Goal: Find specific page/section: Find specific page/section

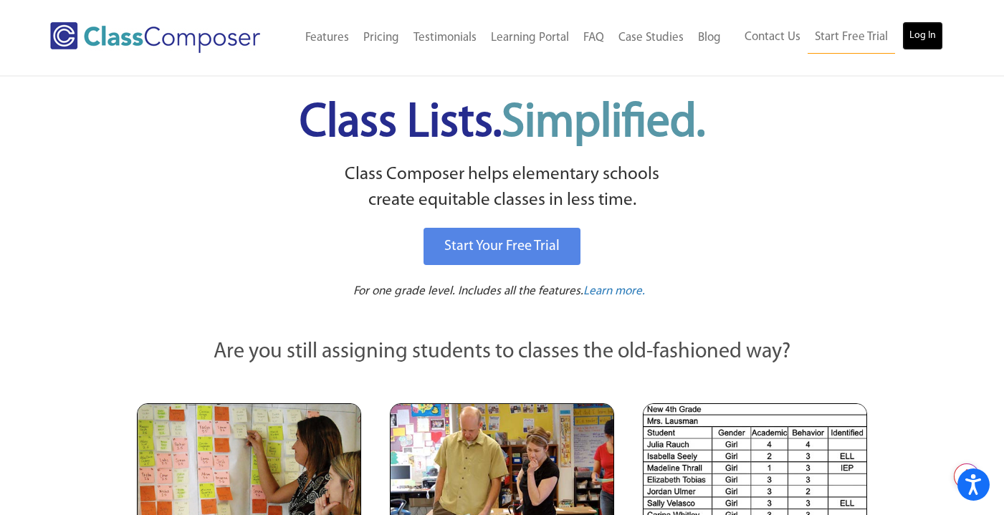
click at [922, 33] on link "Log In" at bounding box center [922, 35] width 41 height 29
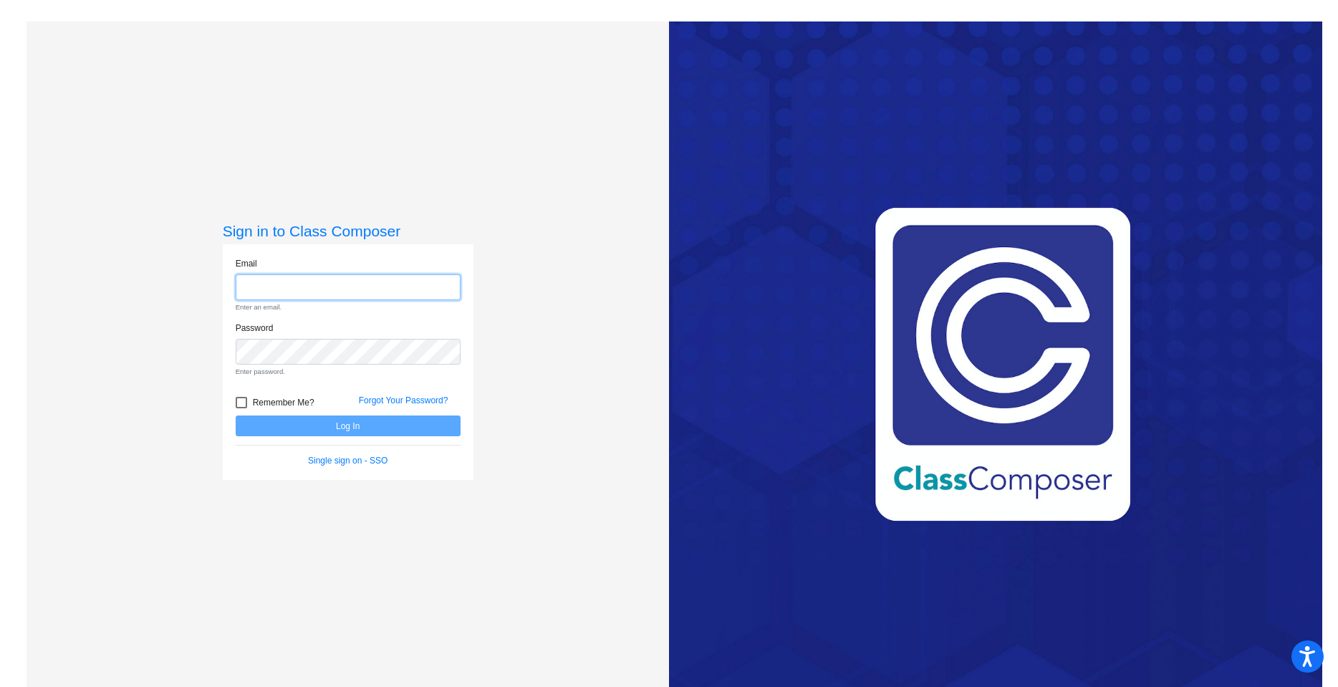
type input "[EMAIL_ADDRESS][DOMAIN_NAME]"
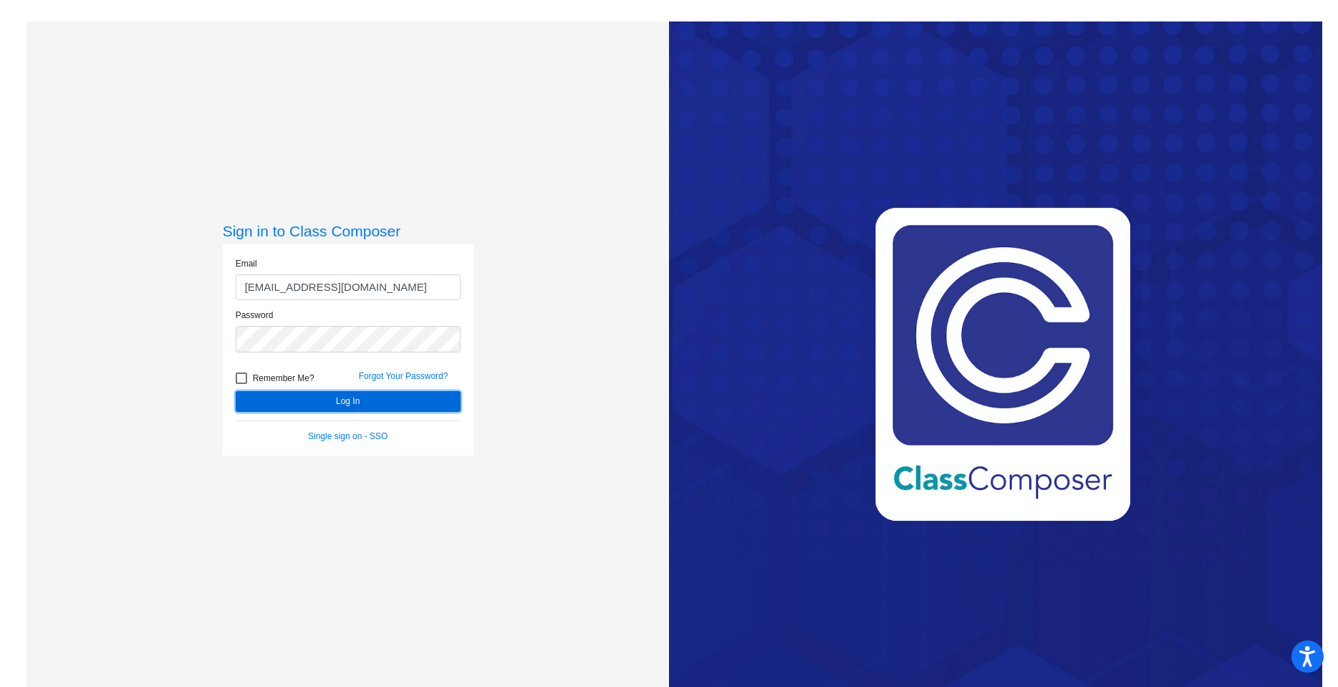
click at [342, 398] on button "Log In" at bounding box center [348, 401] width 225 height 21
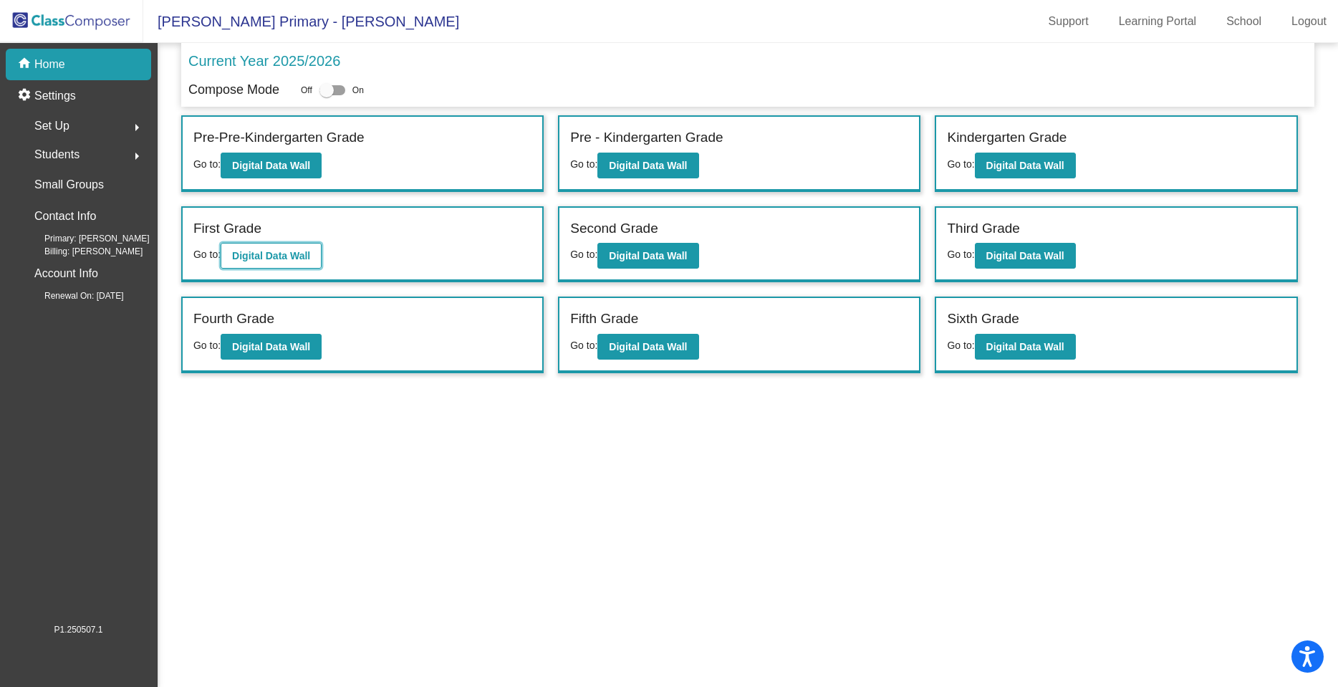
click at [261, 255] on b "Digital Data Wall" at bounding box center [271, 255] width 78 height 11
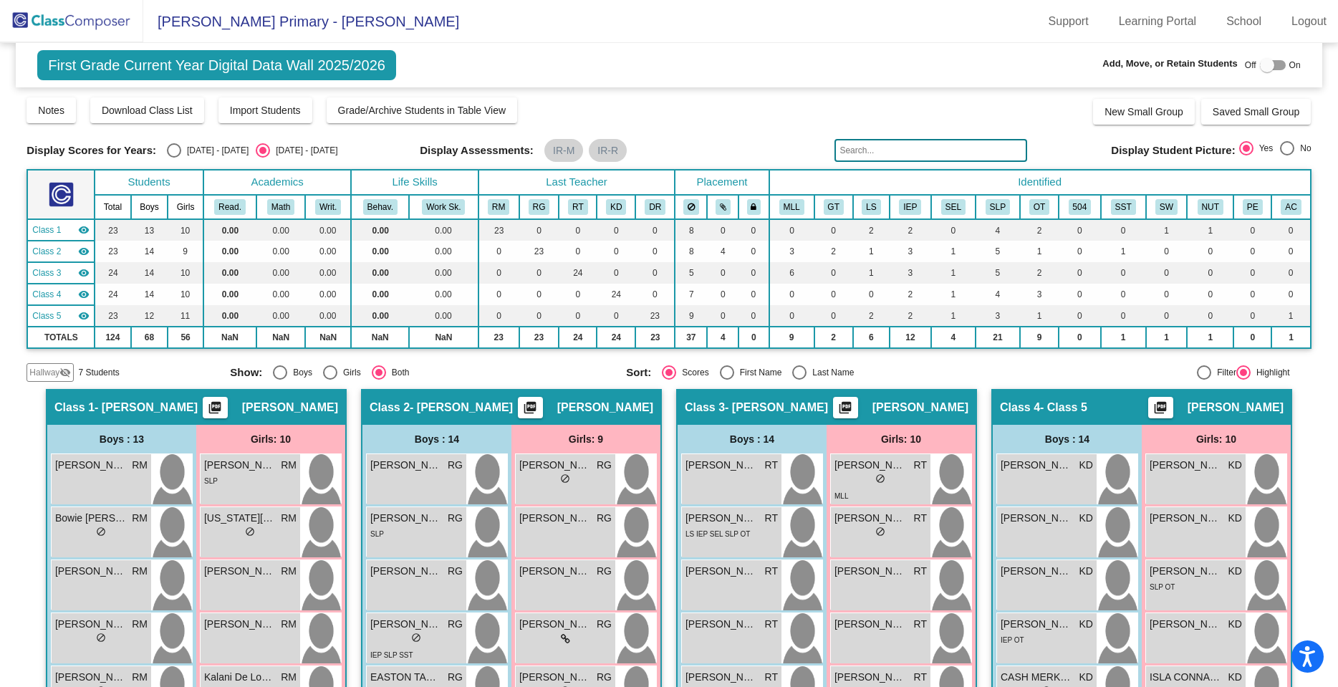
click at [911, 152] on input "text" at bounding box center [931, 150] width 193 height 23
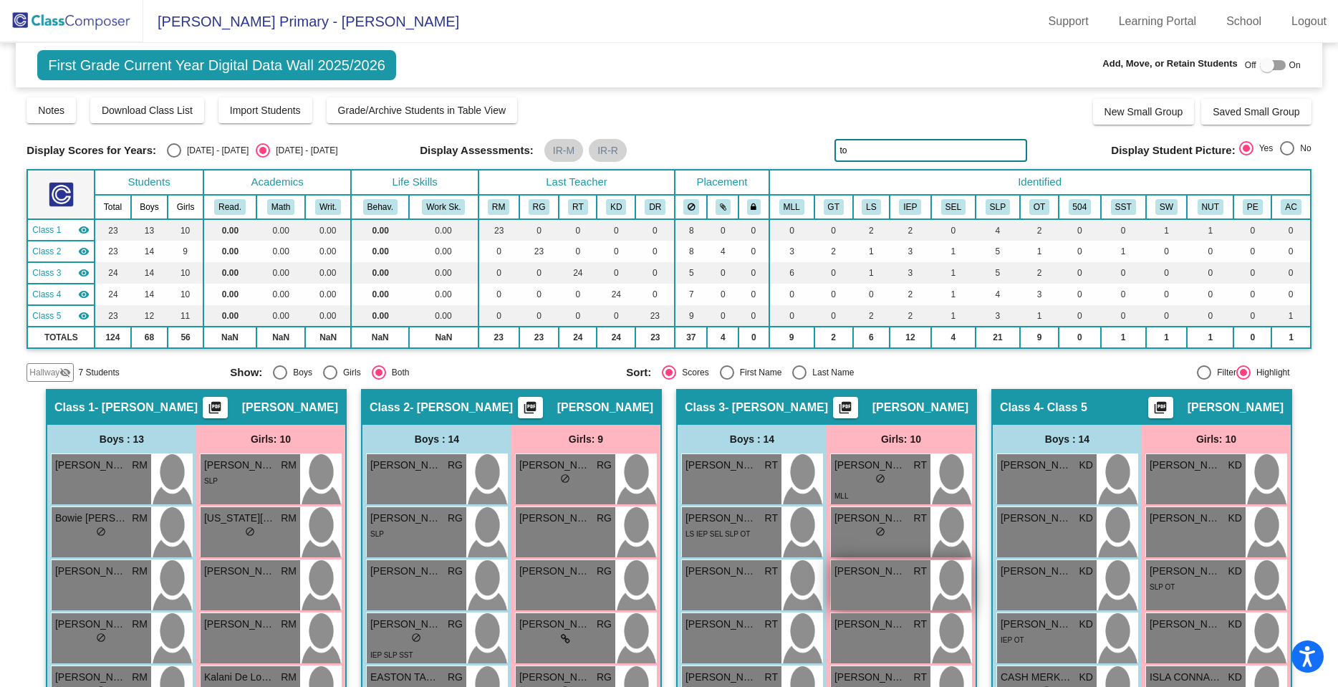
type input "t"
type input "h"
type input "[PERSON_NAME]"
click at [67, 21] on img at bounding box center [71, 21] width 143 height 42
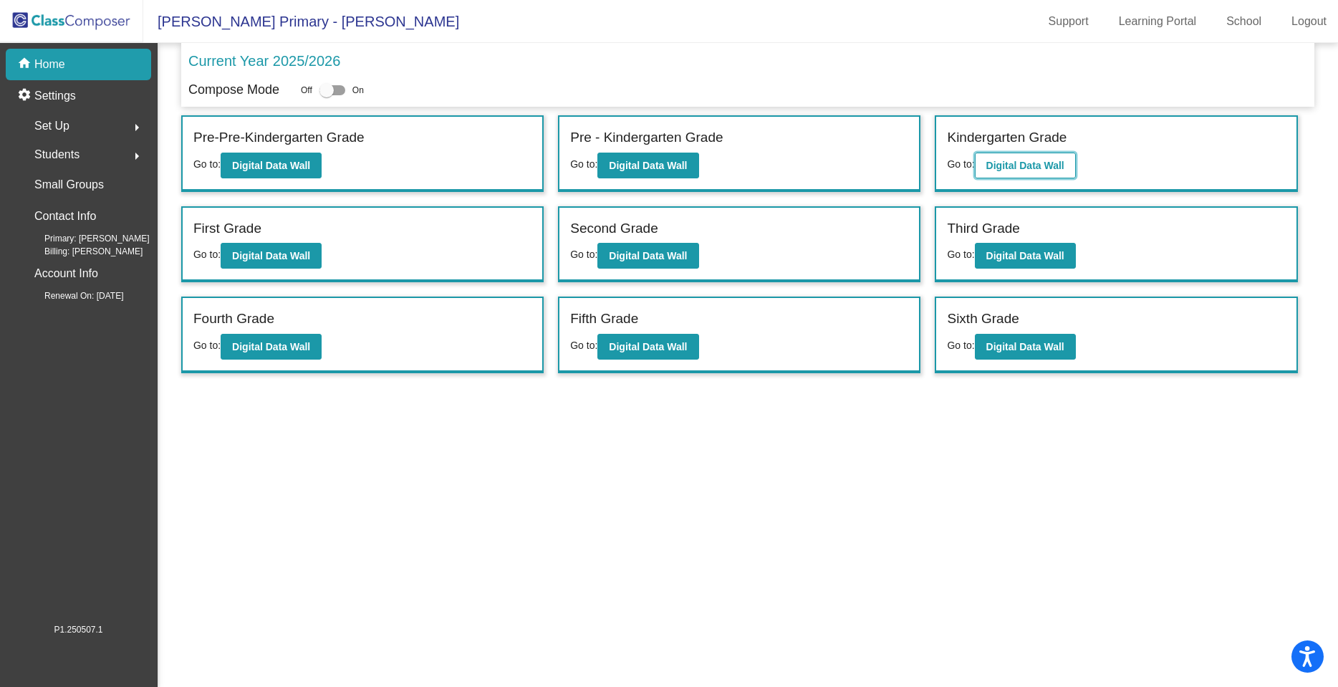
click at [1045, 163] on b "Digital Data Wall" at bounding box center [1025, 165] width 78 height 11
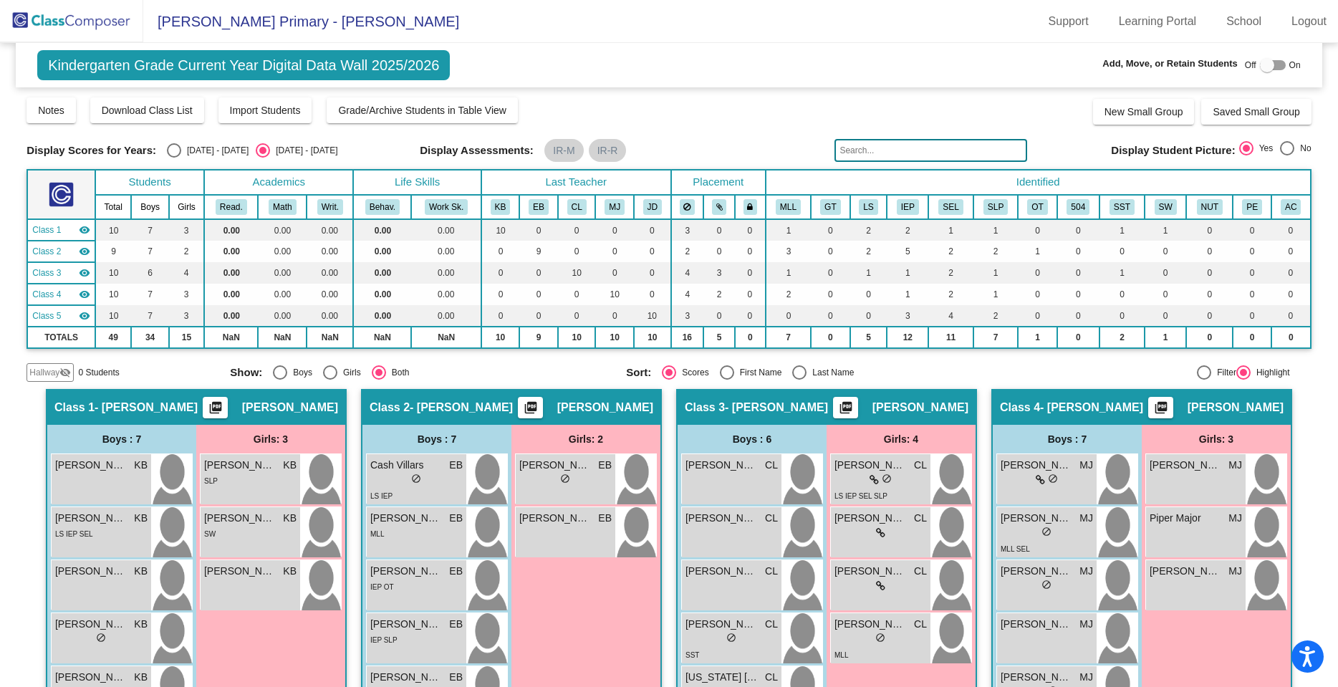
click at [73, 20] on img at bounding box center [71, 21] width 143 height 42
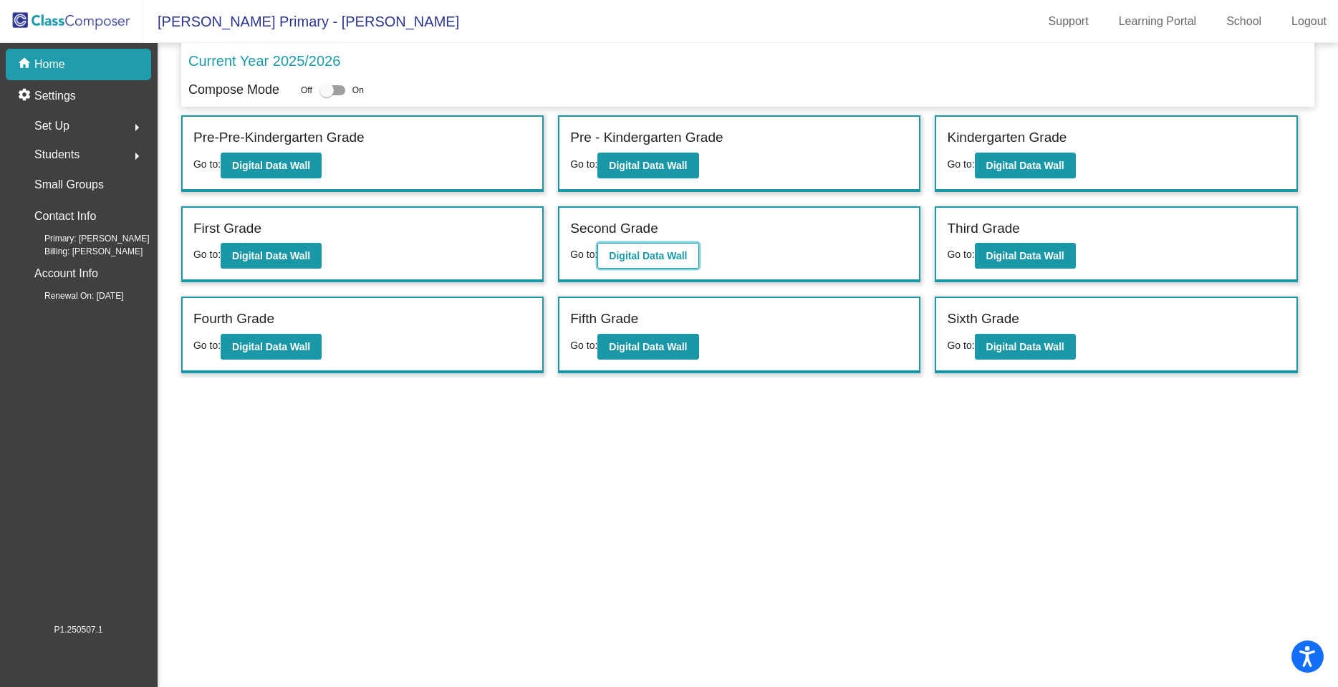
click at [650, 255] on b "Digital Data Wall" at bounding box center [648, 255] width 78 height 11
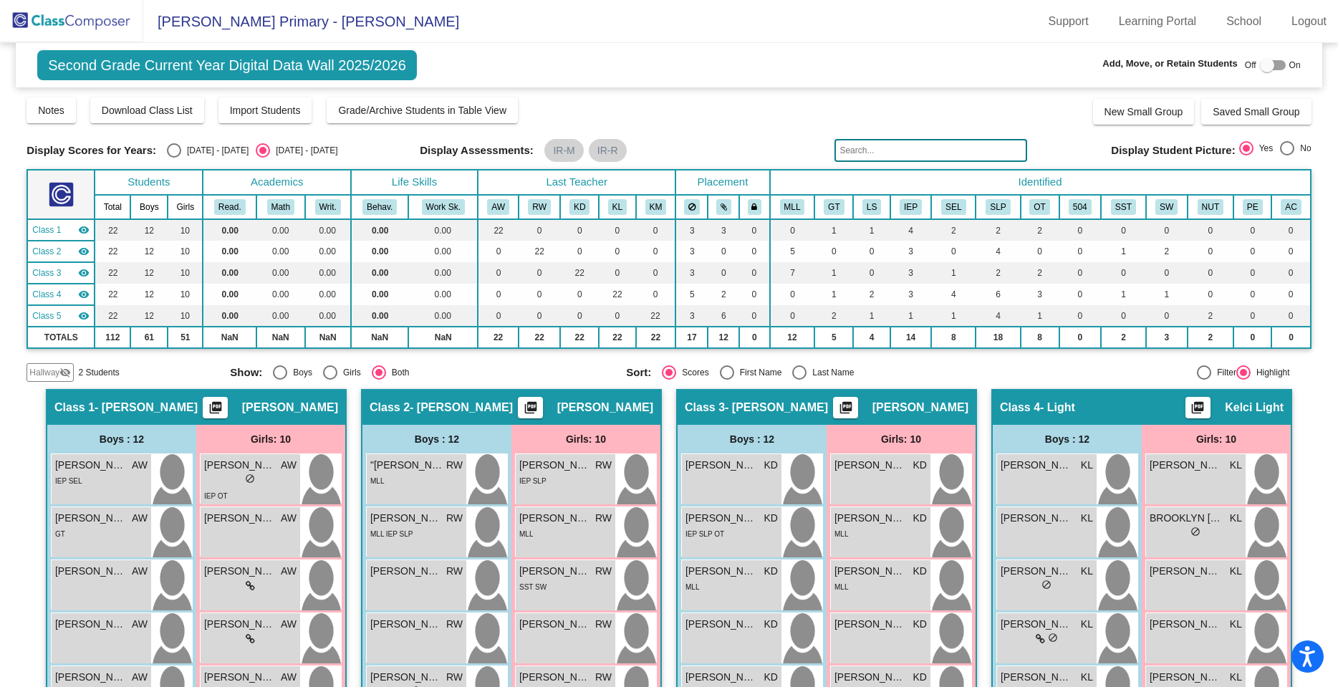
click at [875, 150] on input "text" at bounding box center [931, 150] width 193 height 23
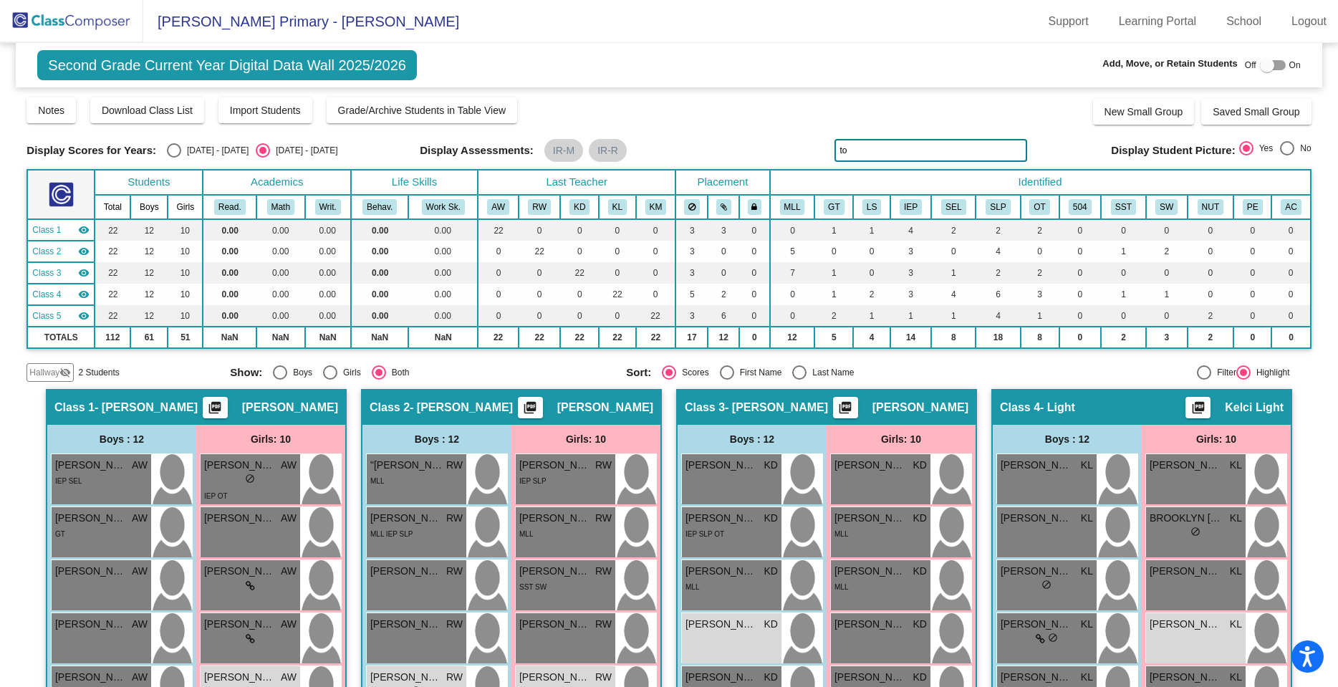
type input "t"
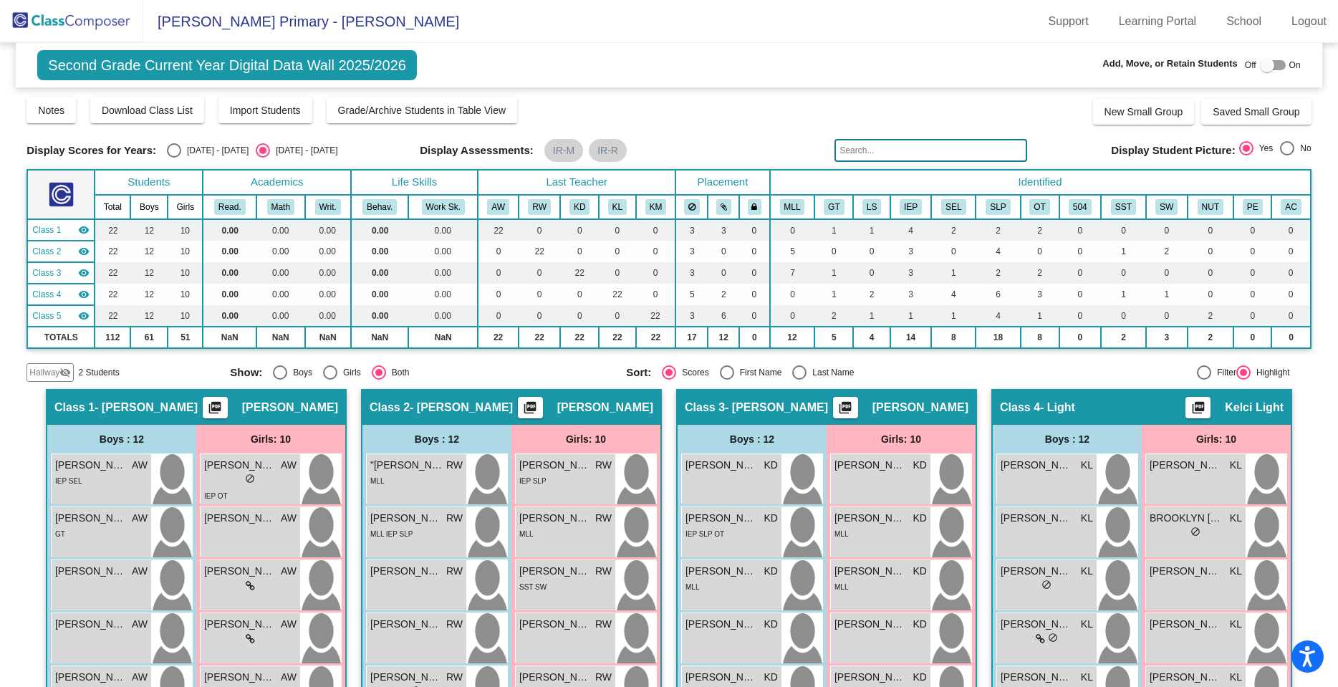
click at [66, 24] on img at bounding box center [71, 21] width 143 height 42
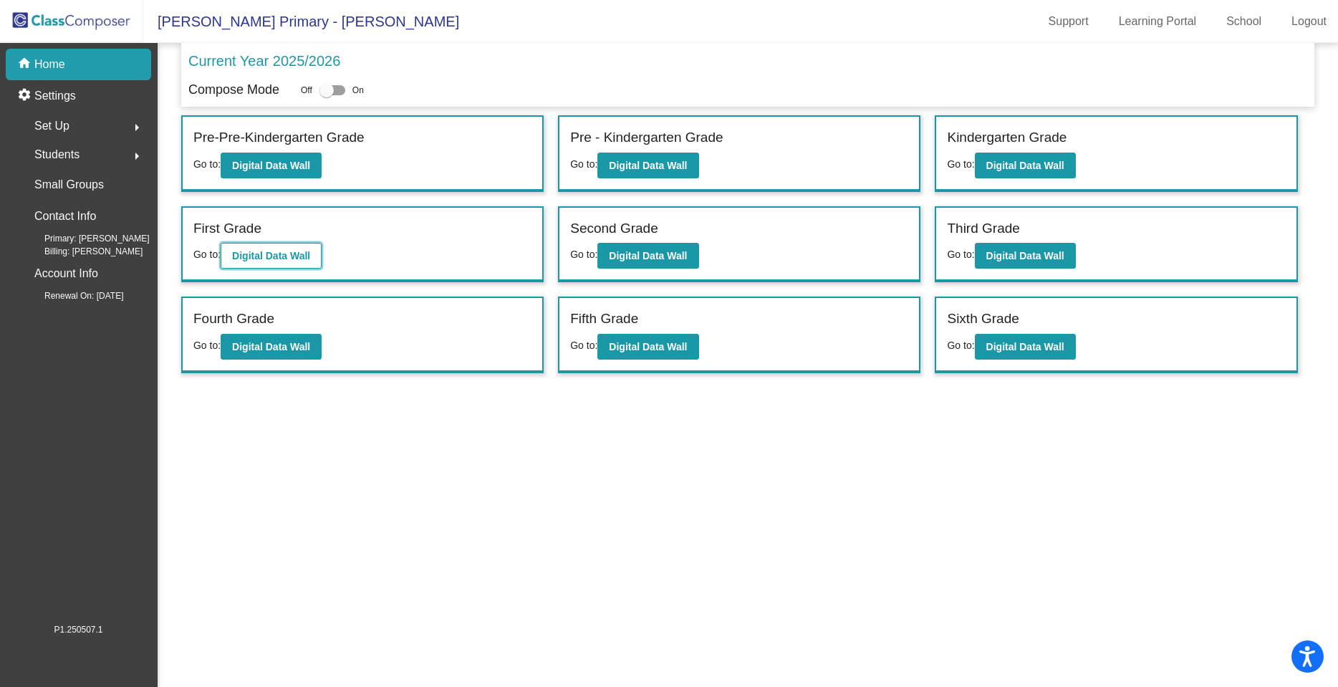
click at [285, 252] on b "Digital Data Wall" at bounding box center [271, 255] width 78 height 11
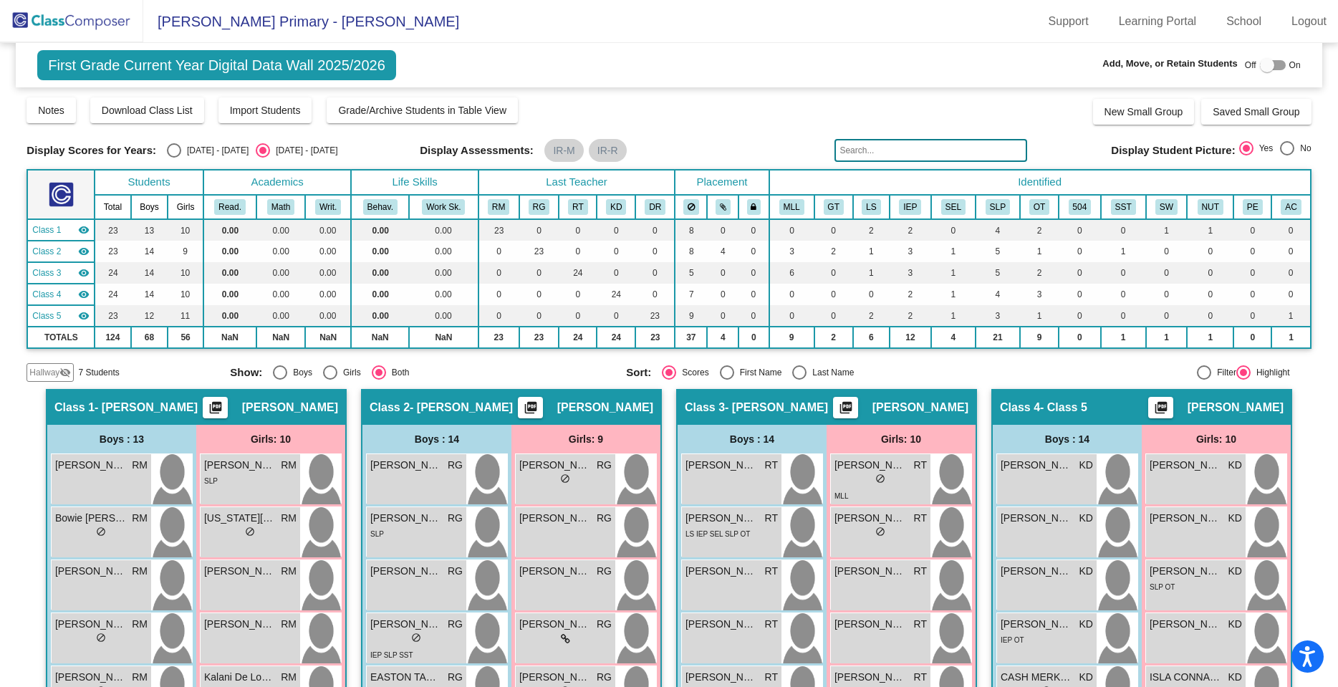
click at [860, 152] on input "text" at bounding box center [931, 150] width 193 height 23
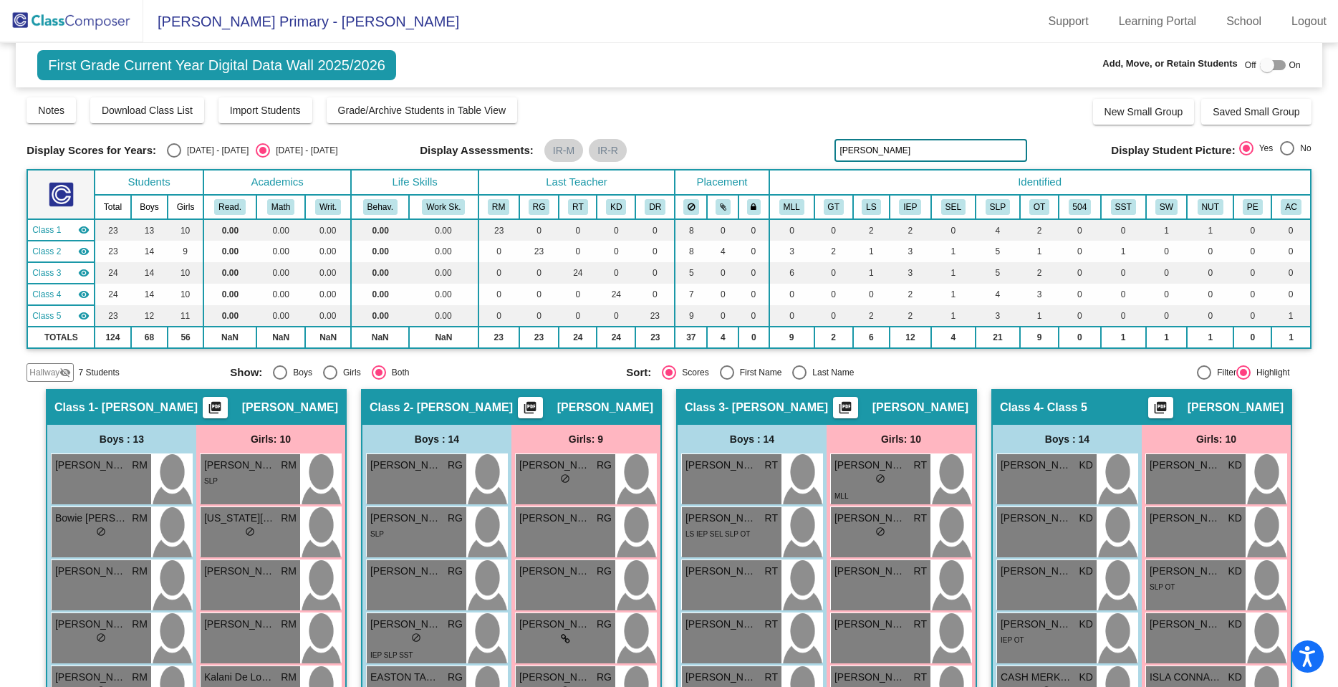
type input "[PERSON_NAME]"
